Goal: Transaction & Acquisition: Register for event/course

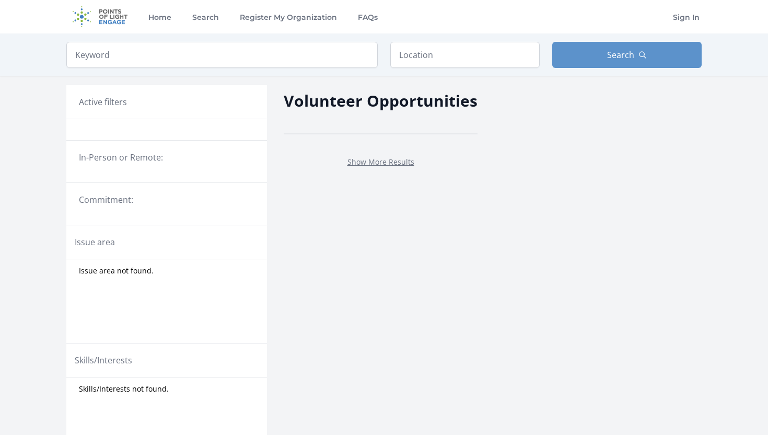
click at [135, 153] on legend "In-Person or Remote:" at bounding box center [167, 157] width 176 height 13
click at [395, 159] on link "Show More Results" at bounding box center [381, 162] width 67 height 10
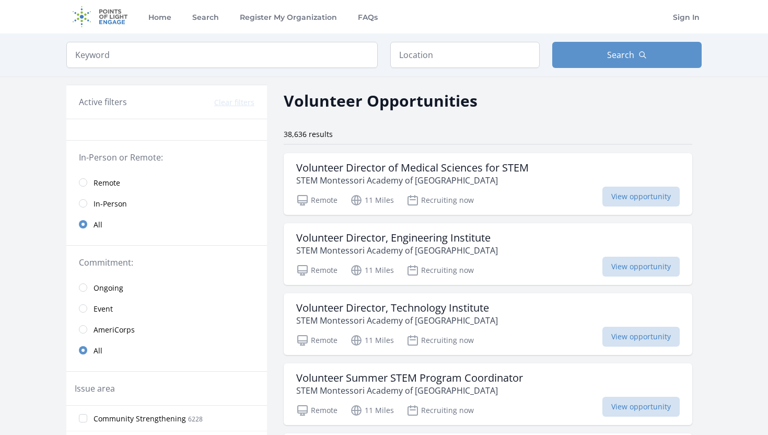
click at [87, 184] on link "Remote" at bounding box center [166, 182] width 201 height 21
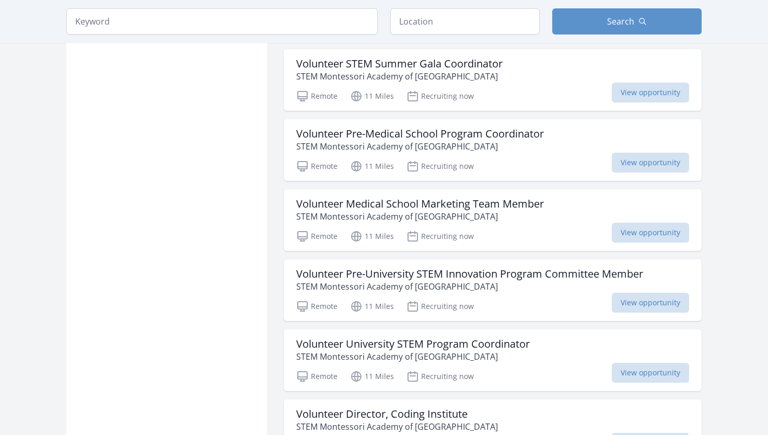
scroll to position [678, 0]
click at [457, 141] on p "STEM Montessori Academy of [GEOGRAPHIC_DATA]" at bounding box center [420, 145] width 248 height 13
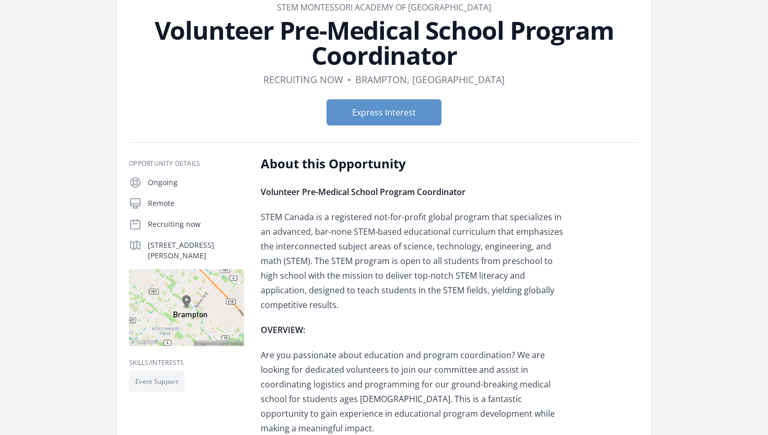
scroll to position [61, 0]
